Goal: Task Accomplishment & Management: Manage account settings

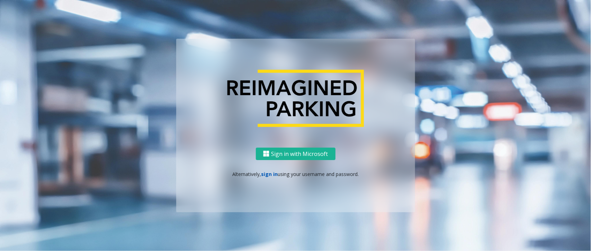
click at [266, 173] on link "sign in" at bounding box center [269, 174] width 17 height 7
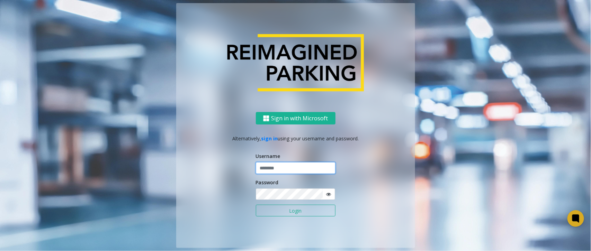
click at [269, 172] on input "text" at bounding box center [296, 168] width 80 height 12
type input "**********"
click at [256, 205] on button "Login" at bounding box center [296, 211] width 80 height 12
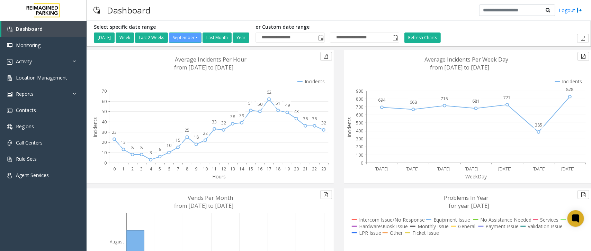
click at [563, 15] on div "Logout" at bounding box center [530, 11] width 103 height 12
click at [574, 10] on link "Logout" at bounding box center [571, 10] width 24 height 7
